Goal: Navigation & Orientation: Find specific page/section

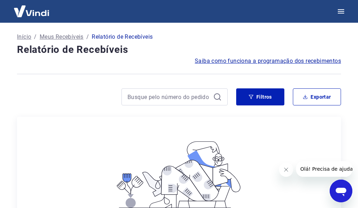
click at [27, 37] on p "Início" at bounding box center [24, 37] width 14 height 9
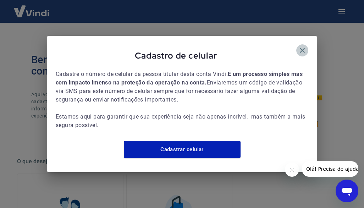
click at [300, 48] on icon "button" at bounding box center [301, 50] width 5 height 5
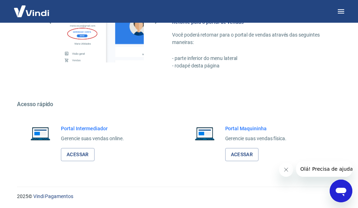
scroll to position [366, 0]
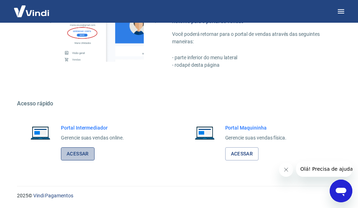
click at [76, 154] on link "Acessar" at bounding box center [78, 153] width 34 height 13
